Goal: Task Accomplishment & Management: Use online tool/utility

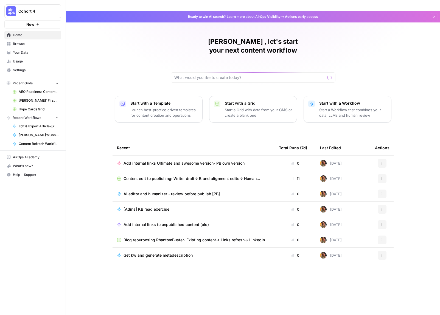
click at [16, 64] on link "Usage" at bounding box center [32, 61] width 57 height 9
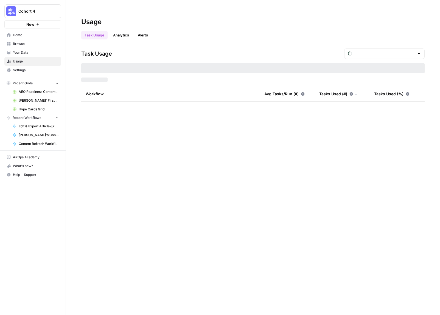
type input "August Tasks"
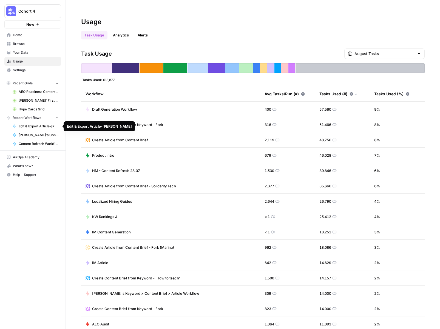
click at [30, 126] on span "Edit & Export Article-[PERSON_NAME]" at bounding box center [39, 126] width 40 height 5
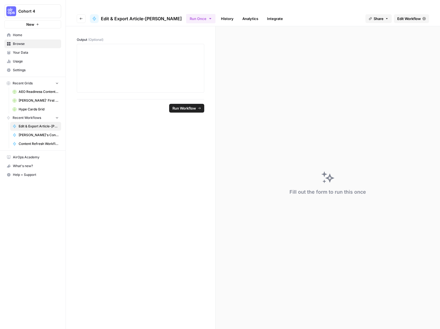
click at [410, 16] on span "Edit Workflow" at bounding box center [409, 18] width 24 height 5
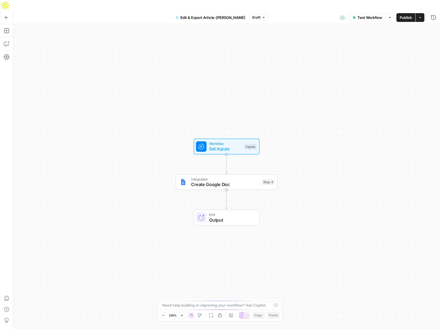
click at [4, 13] on button "Go Back" at bounding box center [7, 18] width 10 height 10
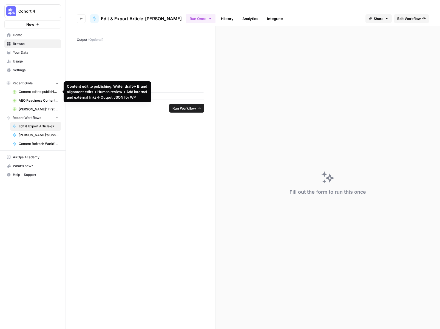
click at [29, 93] on span "Content edit to publishing: Writer draft-> Brand alignment edits-> Human review…" at bounding box center [39, 91] width 40 height 5
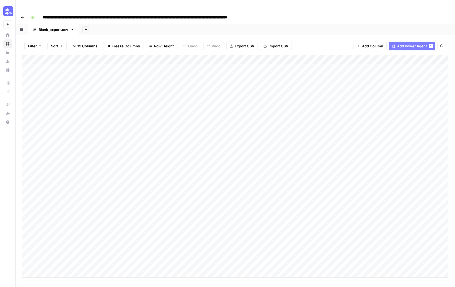
click at [50, 262] on div "Add Column" at bounding box center [235, 166] width 426 height 223
click at [47, 254] on div "Add Column" at bounding box center [235, 168] width 426 height 226
click at [46, 265] on div "Add Column" at bounding box center [235, 168] width 426 height 226
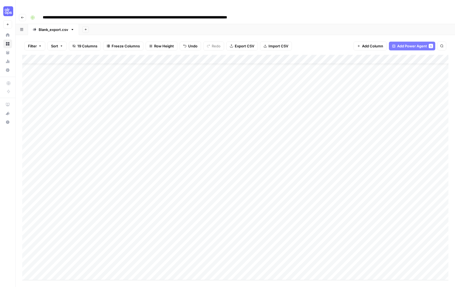
click at [45, 263] on div "Add Column" at bounding box center [235, 168] width 426 height 226
click at [41, 237] on div "Add Column" at bounding box center [235, 168] width 426 height 226
click at [59, 236] on div "Add Column" at bounding box center [235, 168] width 426 height 226
click at [59, 236] on textarea "**********" at bounding box center [75, 238] width 88 height 8
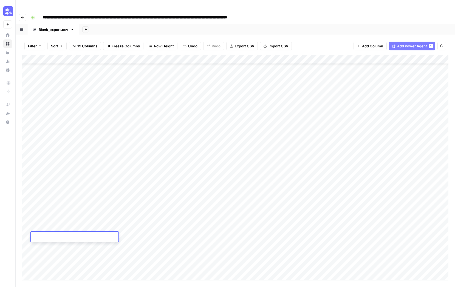
click at [51, 264] on div "Add Column" at bounding box center [235, 168] width 426 height 226
click at [48, 241] on div "Add Column" at bounding box center [235, 168] width 426 height 226
click at [45, 227] on div "Add Column" at bounding box center [235, 168] width 426 height 226
click at [50, 228] on div "Add Column" at bounding box center [235, 168] width 426 height 226
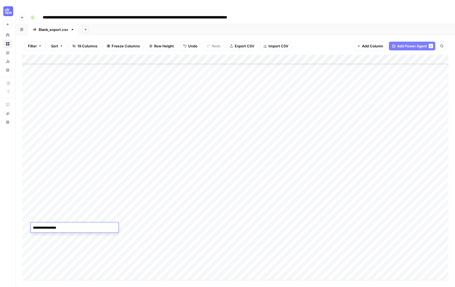
click at [50, 228] on textarea "**********" at bounding box center [75, 228] width 88 height 8
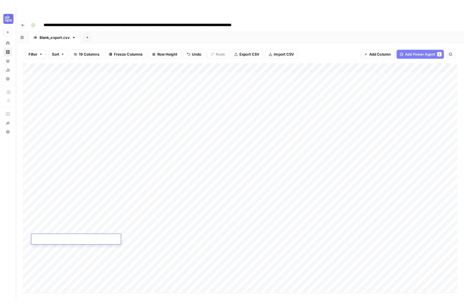
scroll to position [0, 0]
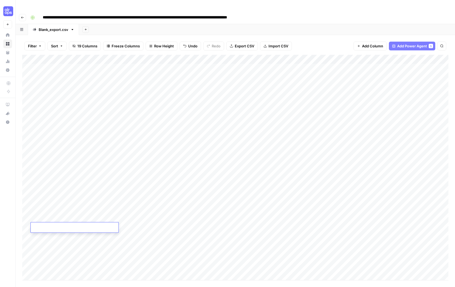
click at [336, 62] on div "Add Column" at bounding box center [235, 168] width 426 height 226
click at [364, 66] on div "Add Column" at bounding box center [235, 168] width 426 height 226
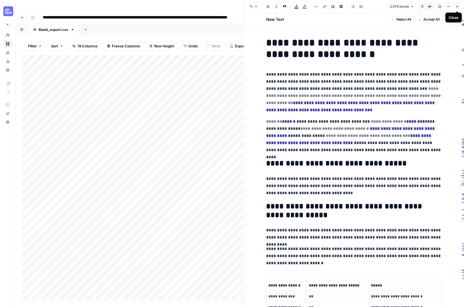
click at [439, 7] on icon "button" at bounding box center [457, 7] width 2 height 2
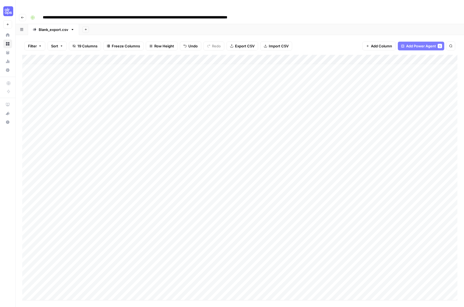
scroll to position [4, 0]
click at [314, 221] on div "Add Column" at bounding box center [239, 178] width 435 height 246
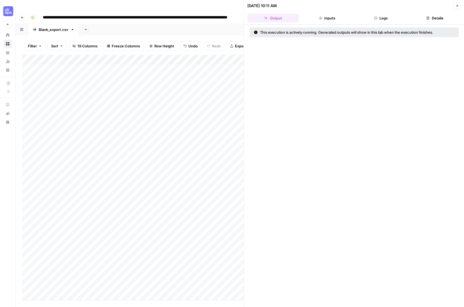
click at [369, 19] on button "Logs" at bounding box center [381, 18] width 52 height 9
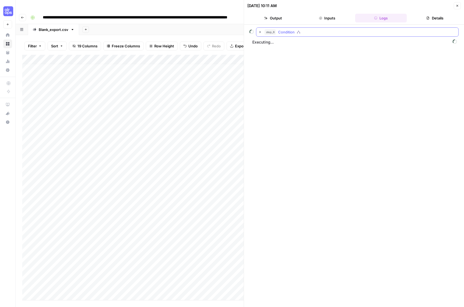
click at [259, 33] on icon "button" at bounding box center [260, 32] width 4 height 4
click at [270, 43] on icon "button" at bounding box center [272, 43] width 4 height 4
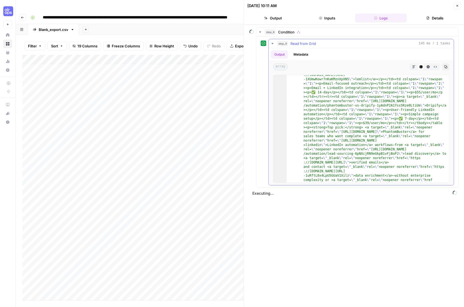
scroll to position [228, 0]
click at [271, 44] on icon "button" at bounding box center [272, 43] width 4 height 4
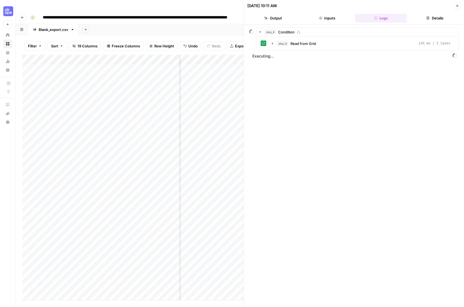
scroll to position [4, 89]
click at [439, 7] on icon "button" at bounding box center [456, 5] width 3 height 3
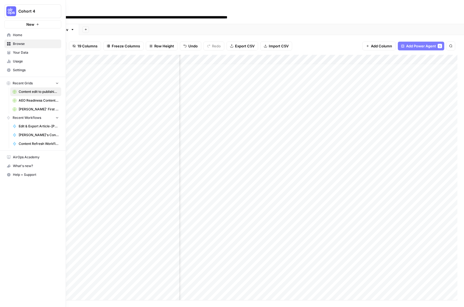
click at [15, 34] on span "Home" at bounding box center [36, 35] width 46 height 5
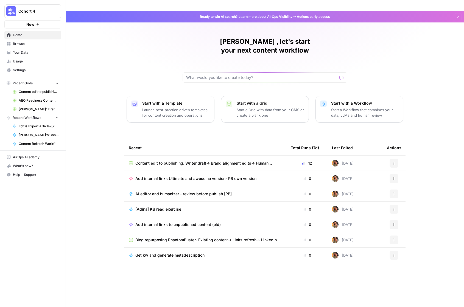
click at [192, 161] on span "Content edit to publishing: Writer draft-> Brand alignment edits-> Human review…" at bounding box center [208, 163] width 146 height 5
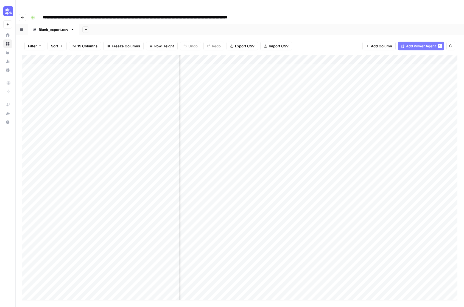
scroll to position [0, 426]
click at [222, 55] on div "Add Column" at bounding box center [239, 178] width 435 height 246
click at [314, 225] on div "Add Column" at bounding box center [239, 178] width 435 height 246
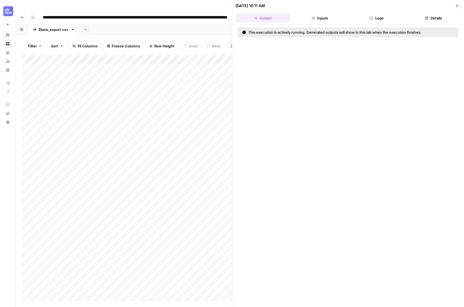
click at [382, 14] on button "Logs" at bounding box center [376, 18] width 55 height 9
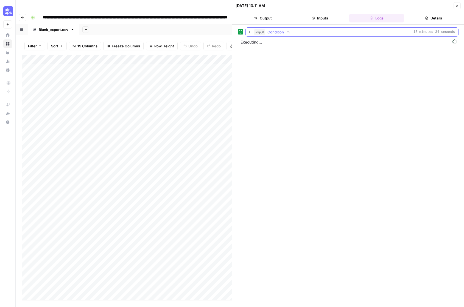
click at [250, 31] on icon "button" at bounding box center [249, 32] width 4 height 4
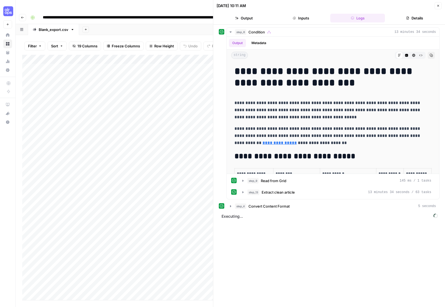
click at [439, 7] on icon "button" at bounding box center [437, 5] width 3 height 3
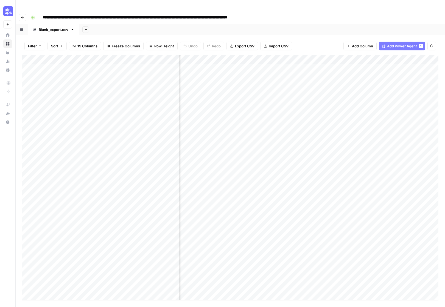
scroll to position [0, 390]
click at [270, 57] on div "Add Column" at bounding box center [230, 178] width 416 height 246
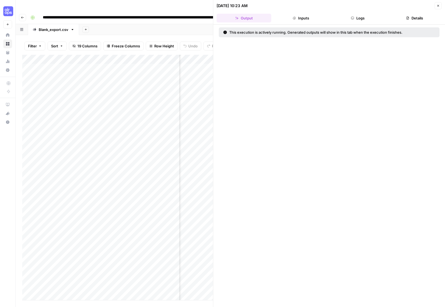
click at [360, 17] on button "Logs" at bounding box center [357, 18] width 55 height 9
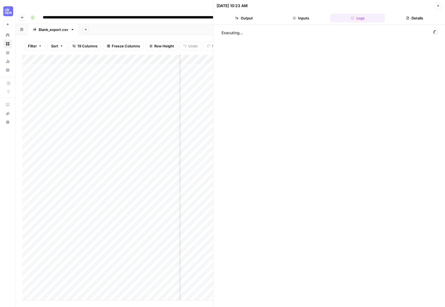
click at [250, 17] on button "Output" at bounding box center [243, 18] width 55 height 9
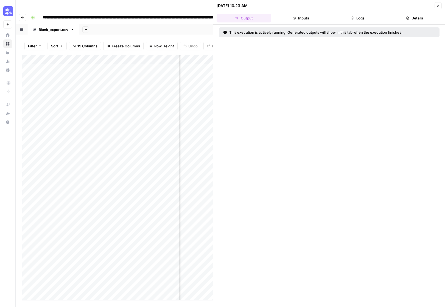
click at [438, 5] on icon "button" at bounding box center [438, 6] width 2 height 2
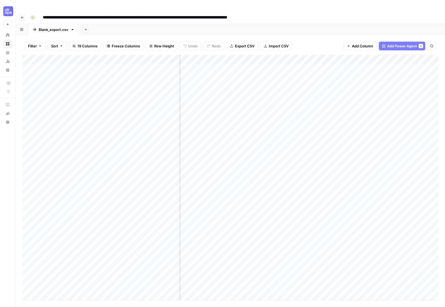
click at [272, 55] on div "Add Column" at bounding box center [230, 178] width 416 height 246
click at [371, 55] on div "Add Column" at bounding box center [230, 178] width 416 height 246
click at [317, 37] on div "Filter Sort 19 Columns Freeze Columns Row Height Undo Redo Export CSV Import CS…" at bounding box center [230, 46] width 416 height 18
click at [326, 56] on div "Add Column" at bounding box center [230, 178] width 416 height 246
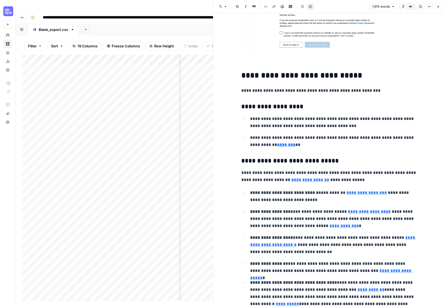
scroll to position [2324, 0]
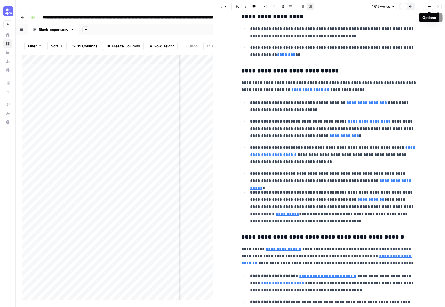
click at [438, 7] on icon "button" at bounding box center [437, 6] width 3 height 3
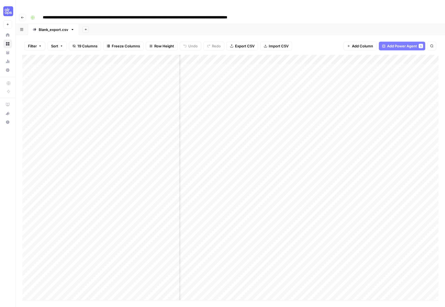
scroll to position [0, 21]
click at [343, 224] on div "Add Column" at bounding box center [230, 178] width 416 height 246
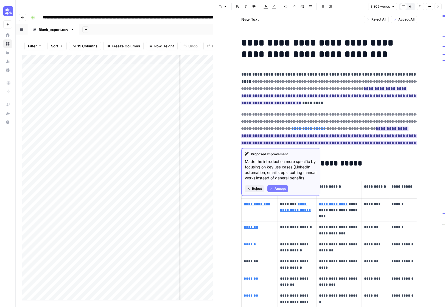
click at [278, 191] on span "Accept" at bounding box center [279, 189] width 11 height 5
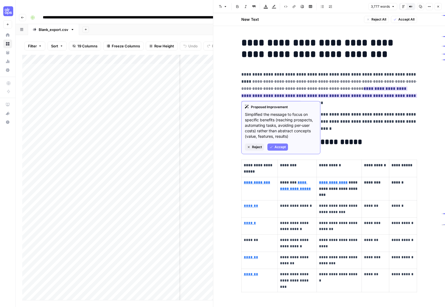
click at [282, 147] on span "Accept" at bounding box center [279, 147] width 11 height 5
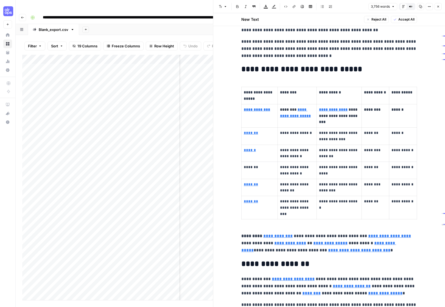
scroll to position [61, 0]
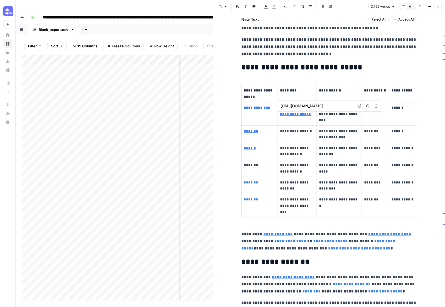
click at [291, 115] on strong "**********" at bounding box center [295, 111] width 31 height 10
type input "[URL][DOMAIN_NAME]"
click at [368, 106] on icon "button" at bounding box center [367, 106] width 3 height 3
click at [335, 110] on strong "**********" at bounding box center [333, 108] width 29 height 4
click at [383, 100] on input "https://phantombuster.com/phantombuster" at bounding box center [356, 99] width 73 height 5
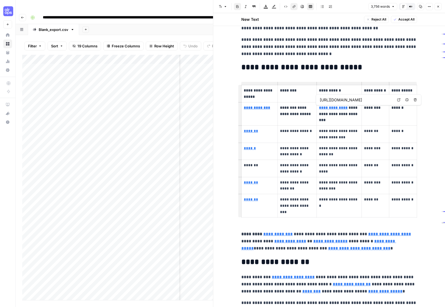
scroll to position [0, 0]
click at [405, 99] on body "**********" at bounding box center [222, 153] width 445 height 307
click at [341, 109] on strong "**********" at bounding box center [333, 108] width 29 height 4
click at [408, 101] on icon "button" at bounding box center [406, 99] width 3 height 3
click at [252, 132] on link "*******" at bounding box center [251, 131] width 14 height 4
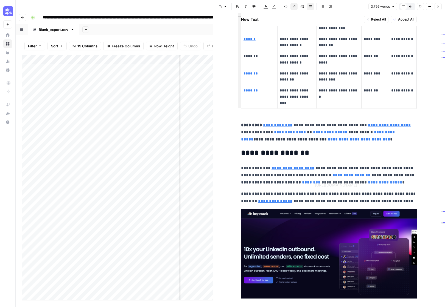
type input "[URL][DOMAIN_NAME]"
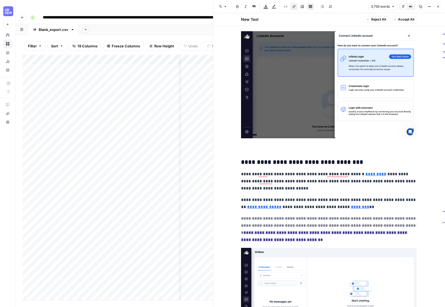
scroll to position [1095, 0]
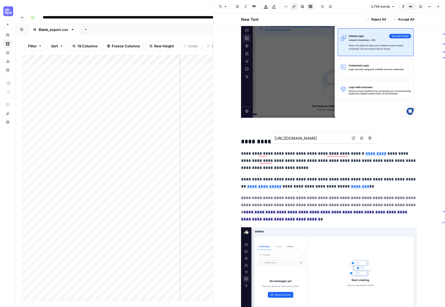
click at [365, 152] on link "*********" at bounding box center [375, 154] width 21 height 4
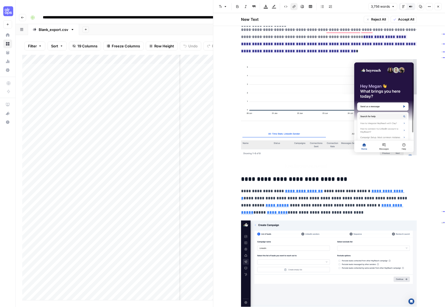
scroll to position [1586, 0]
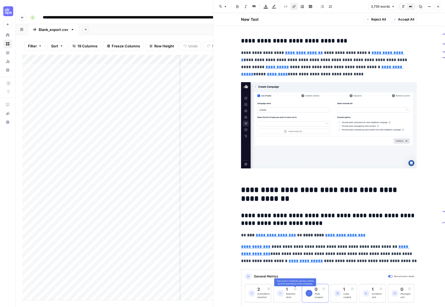
type input "[URL][DOMAIN_NAME]"
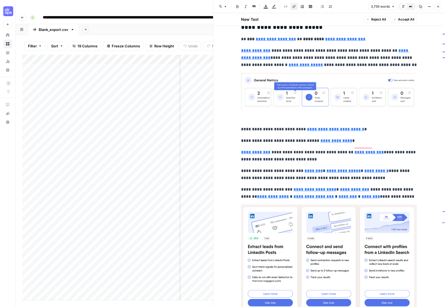
scroll to position [1789, 0]
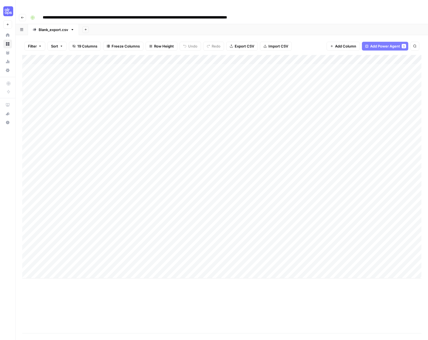
click at [303, 224] on div "Add Column" at bounding box center [221, 166] width 399 height 223
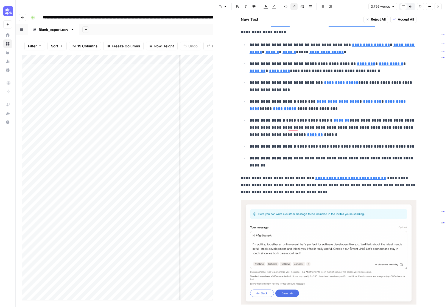
scroll to position [2379, 0]
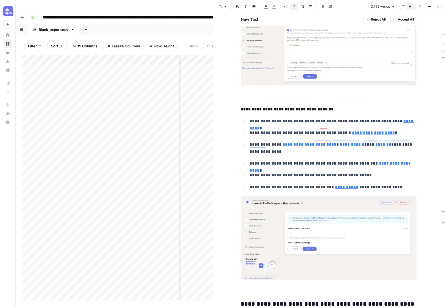
type input "[URL][DOMAIN_NAME]"
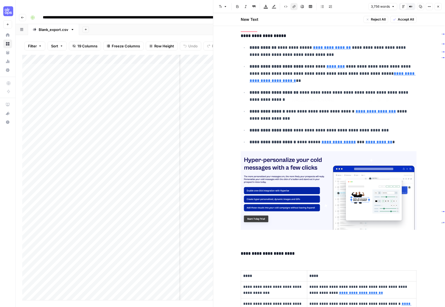
type input "[URL][DOMAIN_NAME]"
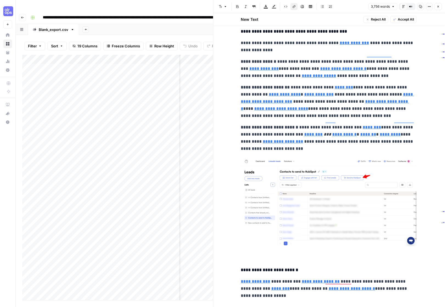
type input "[URL][DOMAIN_NAME]"
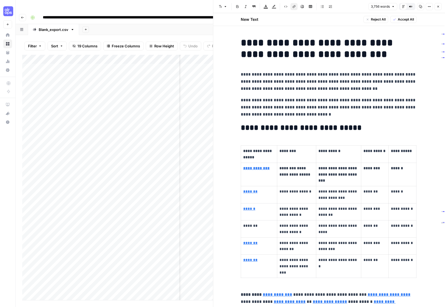
click at [438, 7] on icon "button" at bounding box center [438, 7] width 2 height 2
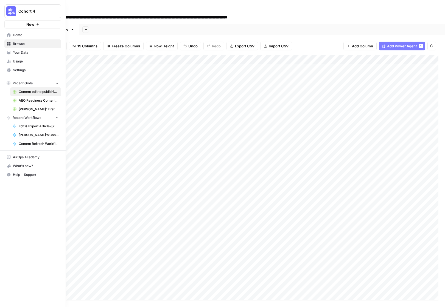
click at [17, 42] on span "Browse" at bounding box center [36, 43] width 46 height 5
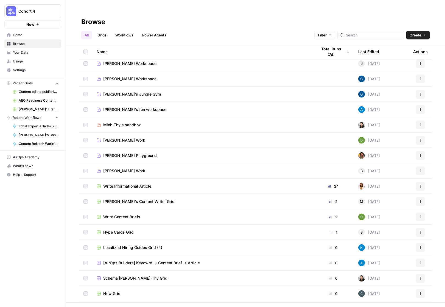
click at [137, 153] on span "[PERSON_NAME] Playground" at bounding box center [129, 155] width 53 height 5
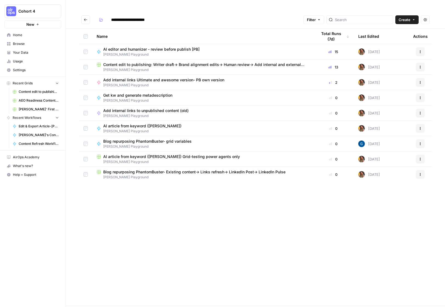
click at [155, 47] on span "AI editor and humanizer - review before publish [PB]" at bounding box center [151, 49] width 96 height 5
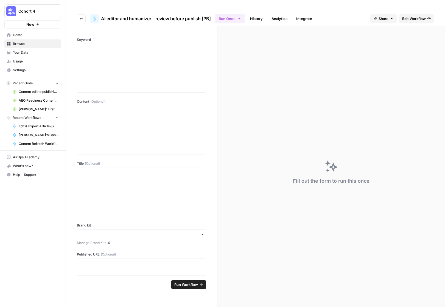
click at [402, 16] on span "Edit Workflow" at bounding box center [414, 18] width 24 height 5
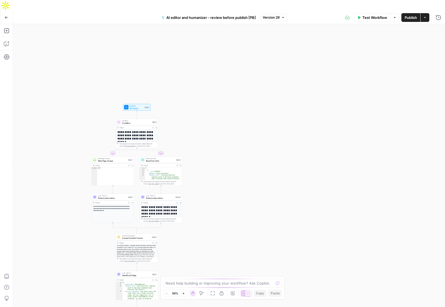
drag, startPoint x: 317, startPoint y: 47, endPoint x: 219, endPoint y: 151, distance: 142.4
click at [219, 151] on div "**********" at bounding box center [228, 171] width 431 height 294
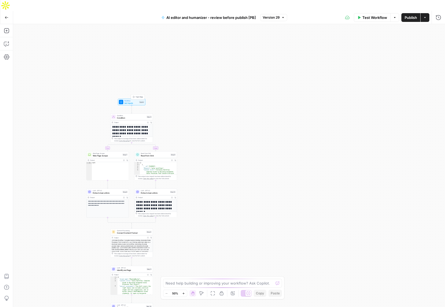
click at [137, 95] on button "Test Step" at bounding box center [137, 97] width 13 height 4
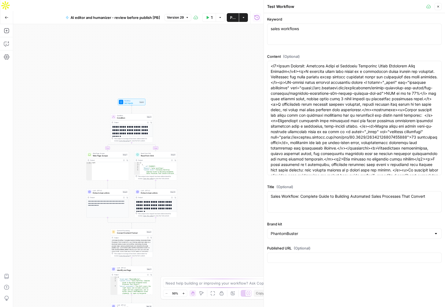
click at [332, 278] on div "Keyword sales workflows sales workflows Content (Optional) Title (Optional) Sal…" at bounding box center [354, 160] width 181 height 294
click at [140, 96] on span "Test Step" at bounding box center [138, 97] width 7 height 2
click at [146, 110] on button "Test" at bounding box center [147, 112] width 9 height 4
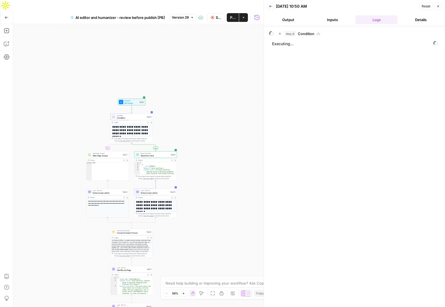
click at [7, 16] on icon "button" at bounding box center [7, 18] width 4 height 4
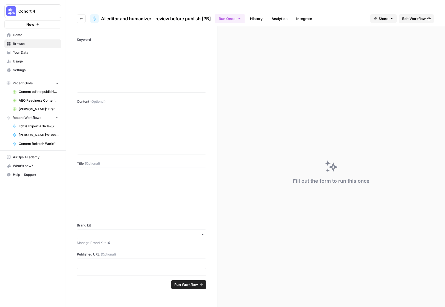
click at [19, 44] on span "Browse" at bounding box center [36, 43] width 46 height 5
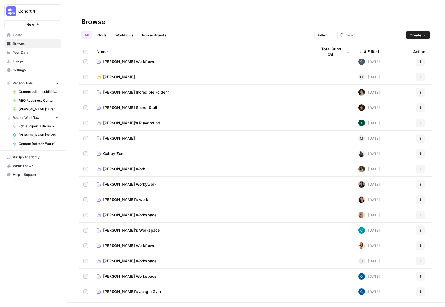
scroll to position [336, 0]
